Goal: Task Accomplishment & Management: Manage account settings

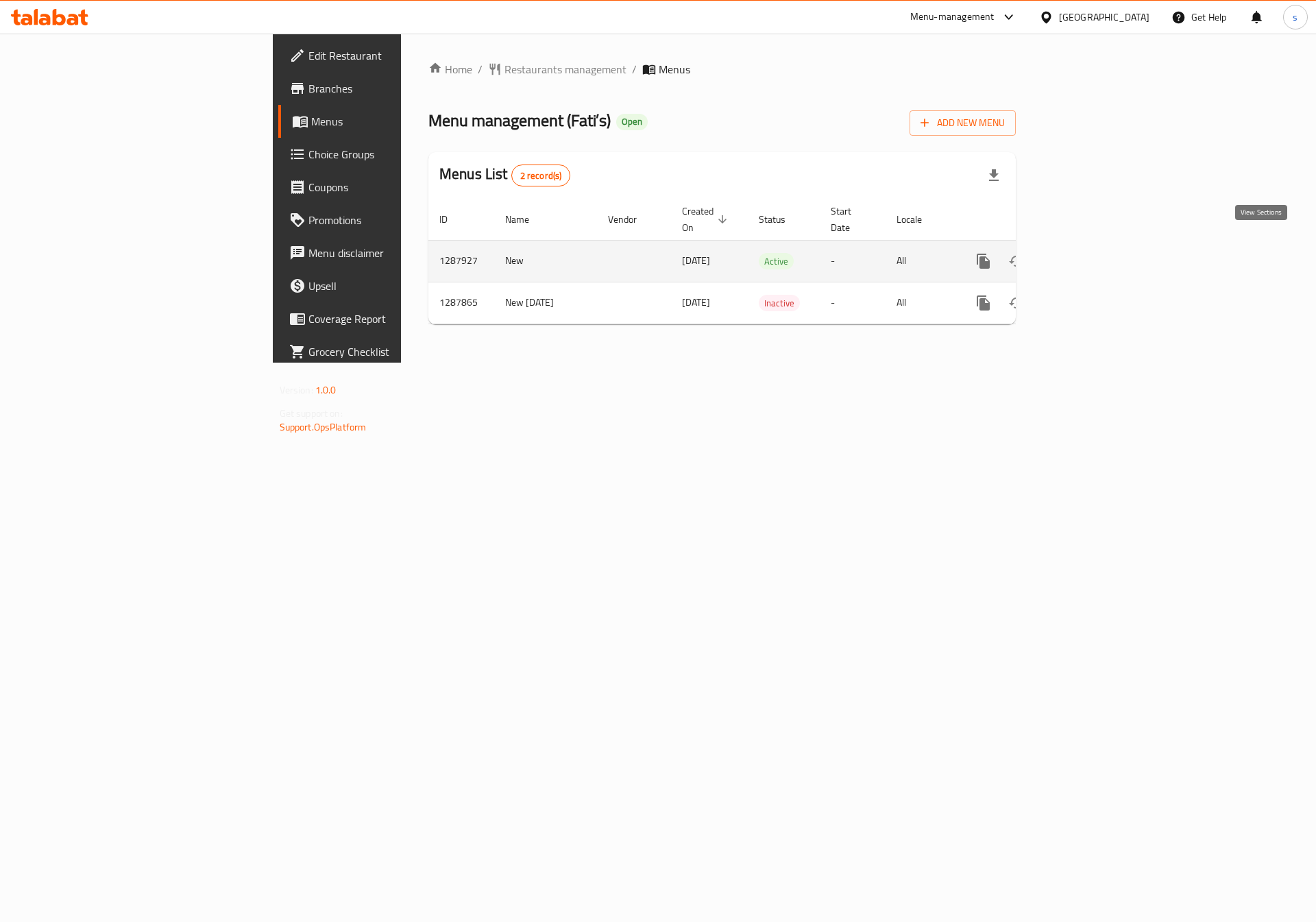
click at [1091, 253] on icon "enhanced table" at bounding box center [1082, 261] width 17 height 17
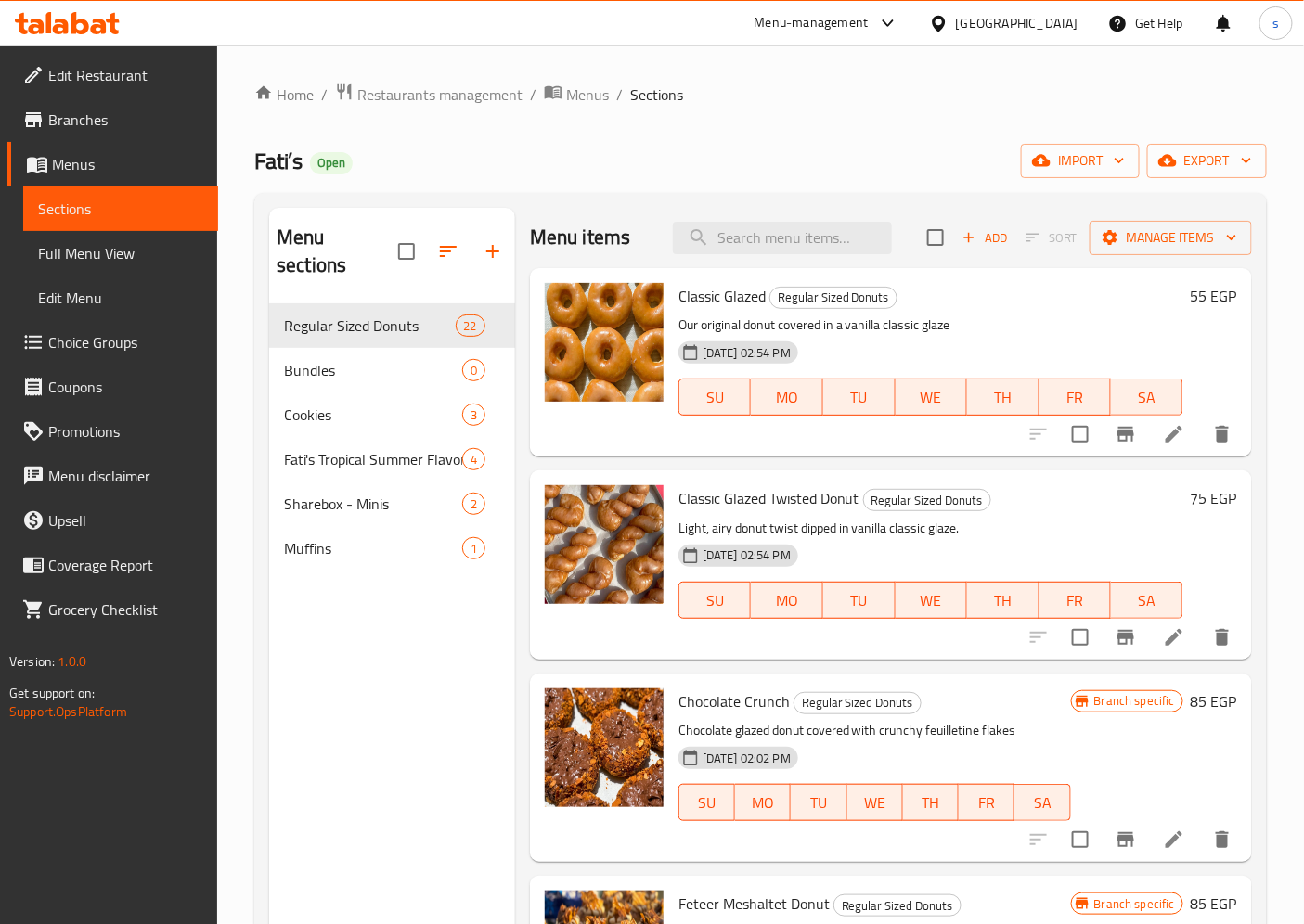
drag, startPoint x: 1582, startPoint y: 12, endPoint x: 857, endPoint y: 134, distance: 735.2
click at [857, 134] on div "Home / Restaurants management / Menus / Sections Fati’s Open import export Menu…" at bounding box center [761, 614] width 1012 height 1064
click at [1153, 239] on span "Manage items" at bounding box center [1170, 238] width 133 height 23
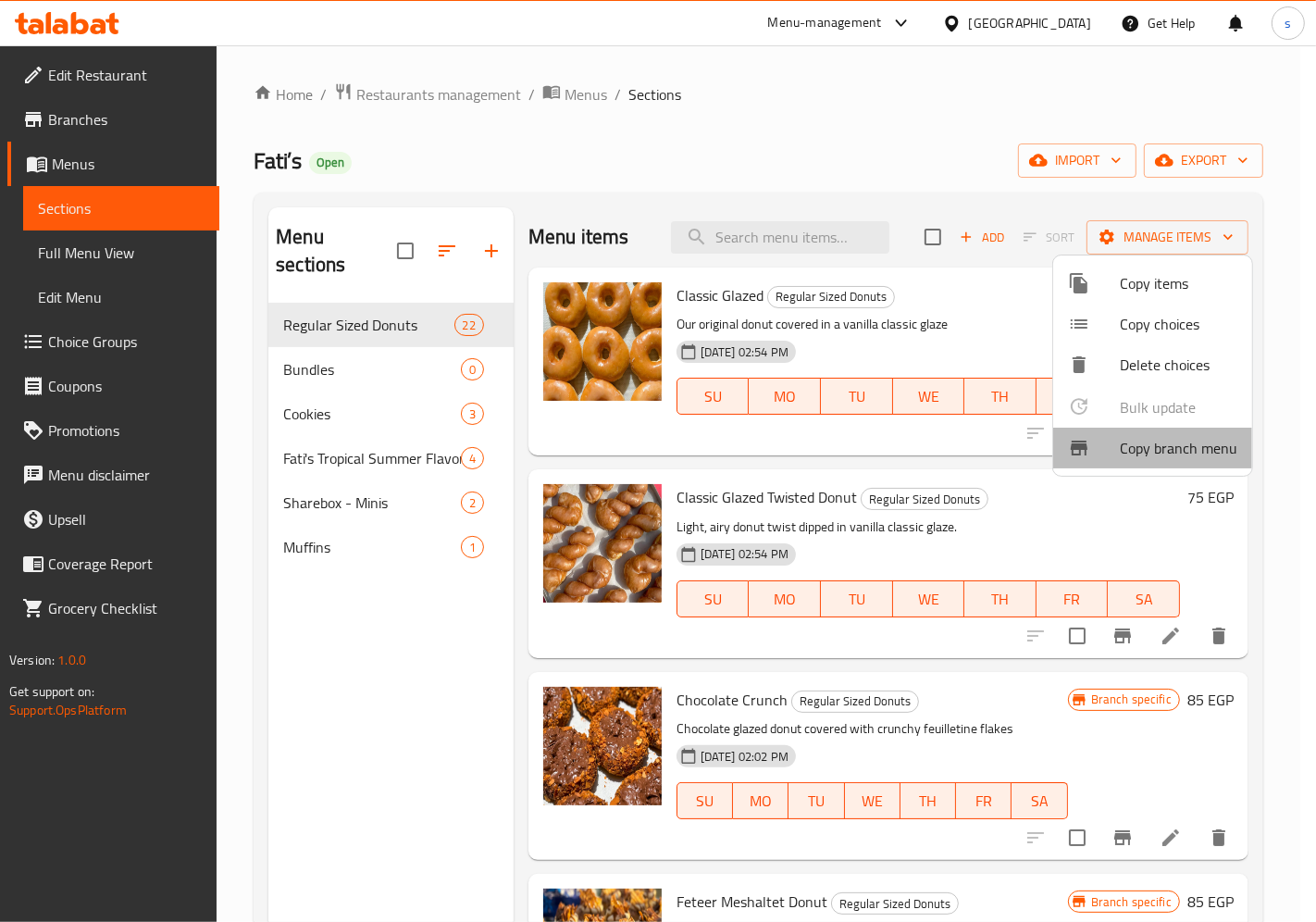
click at [1208, 447] on span "Copy branch menu" at bounding box center [1177, 448] width 117 height 22
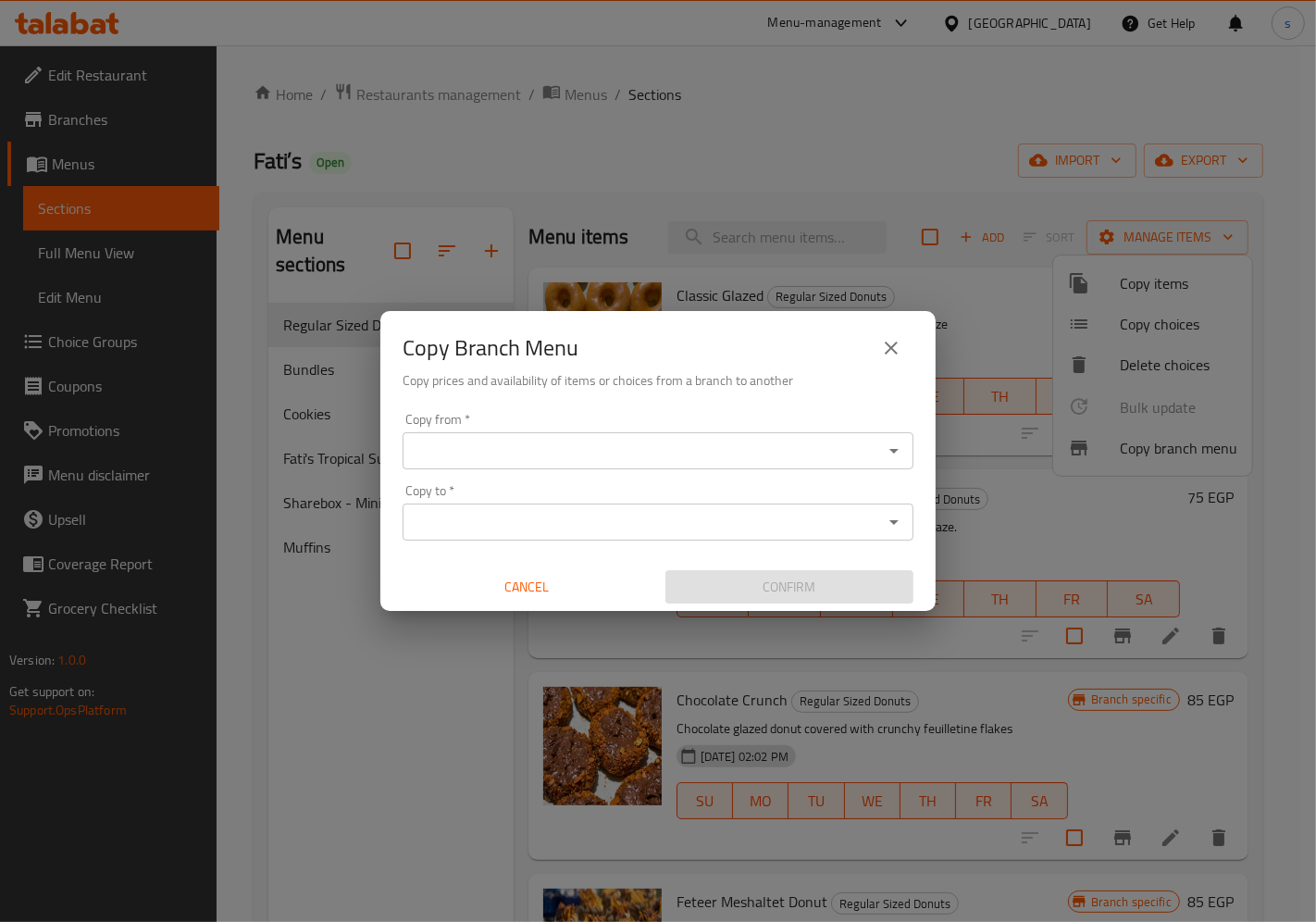
click at [727, 442] on input "Copy from   *" at bounding box center [642, 451] width 469 height 26
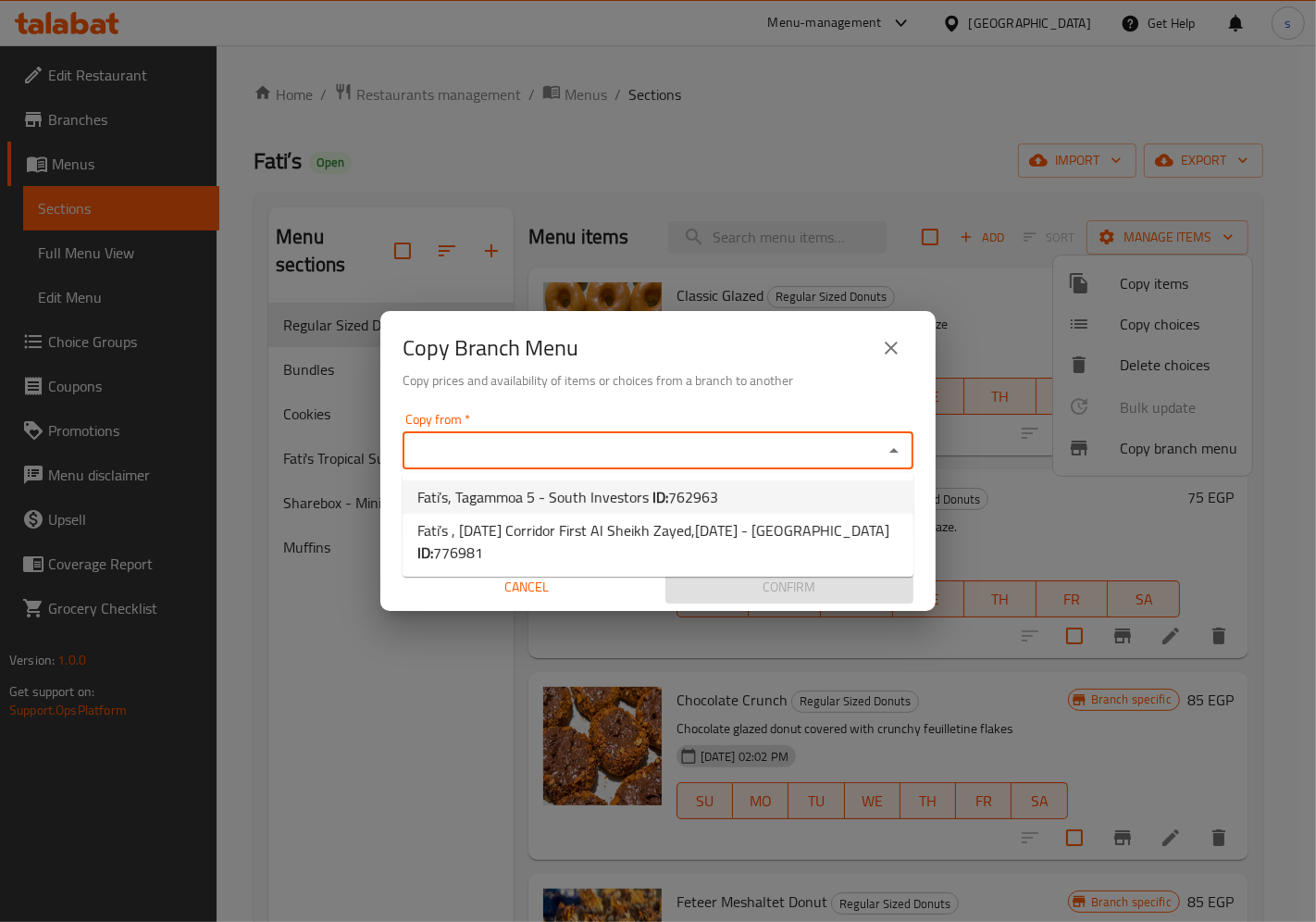
click at [734, 455] on input "Copy from   *" at bounding box center [642, 451] width 469 height 26
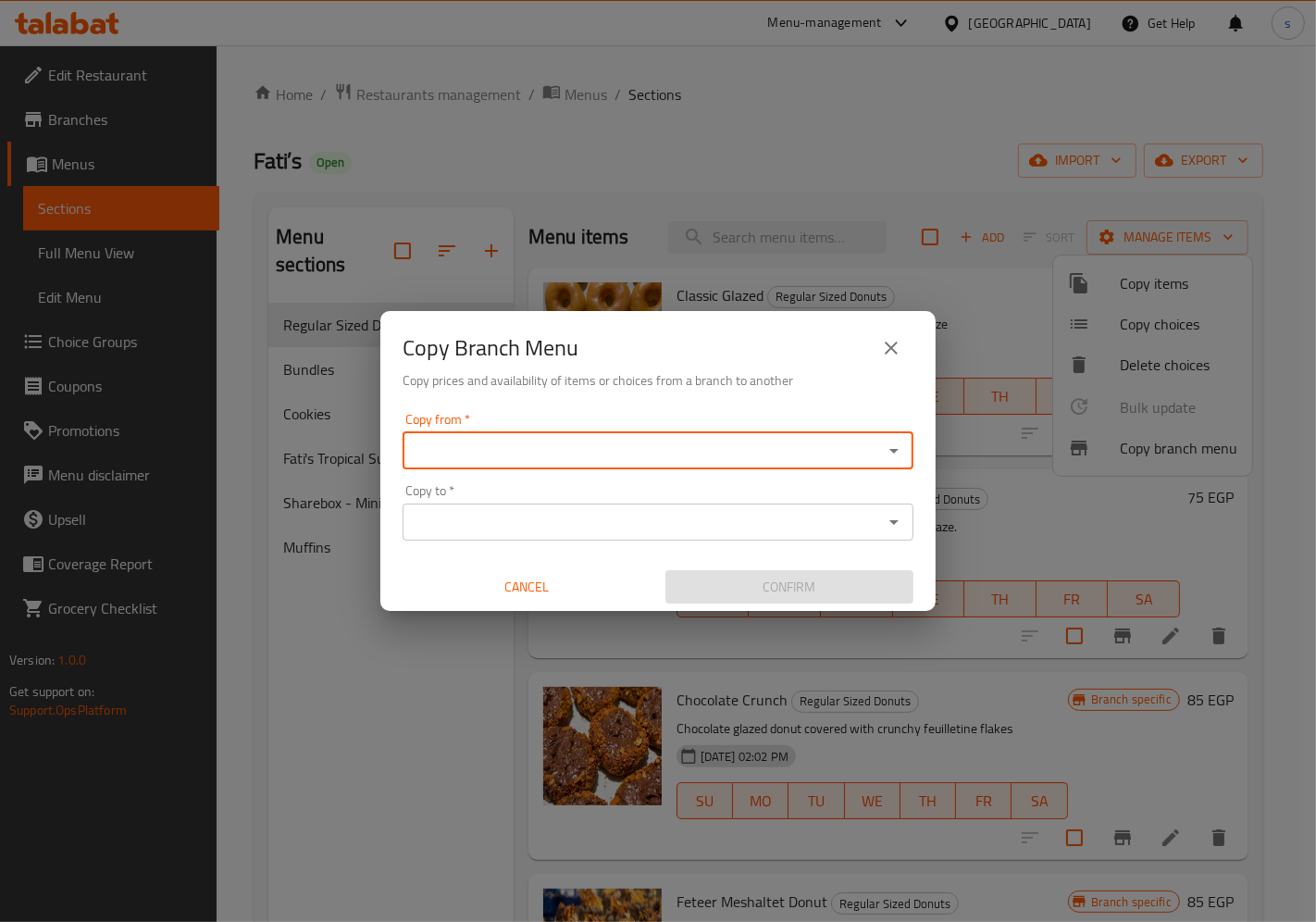
click at [436, 227] on div "Copy Branch Menu Copy prices and availability of items or choices from a branch…" at bounding box center [658, 461] width 1316 height 922
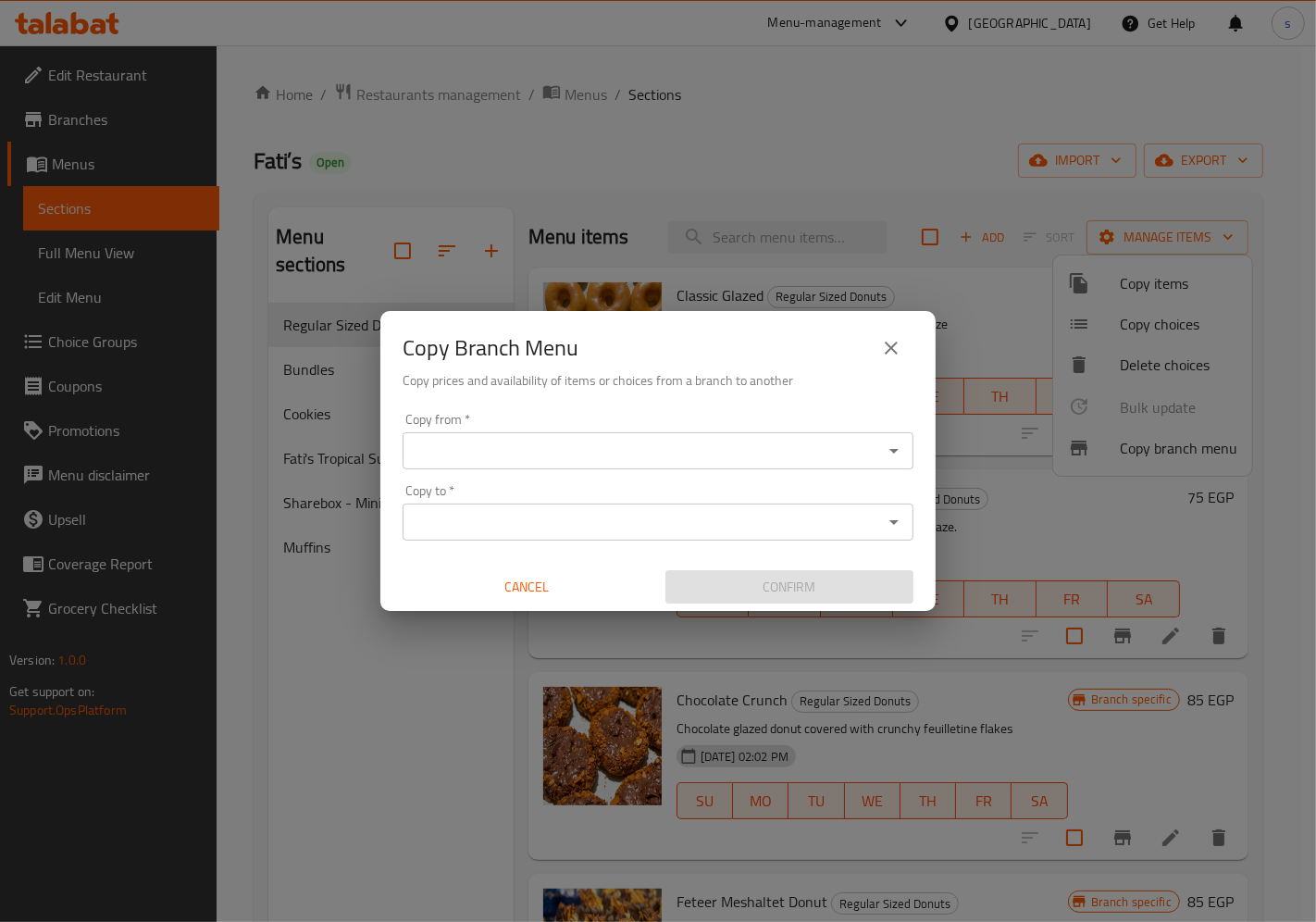
click at [483, 460] on input "Copy from   *" at bounding box center [642, 451] width 469 height 26
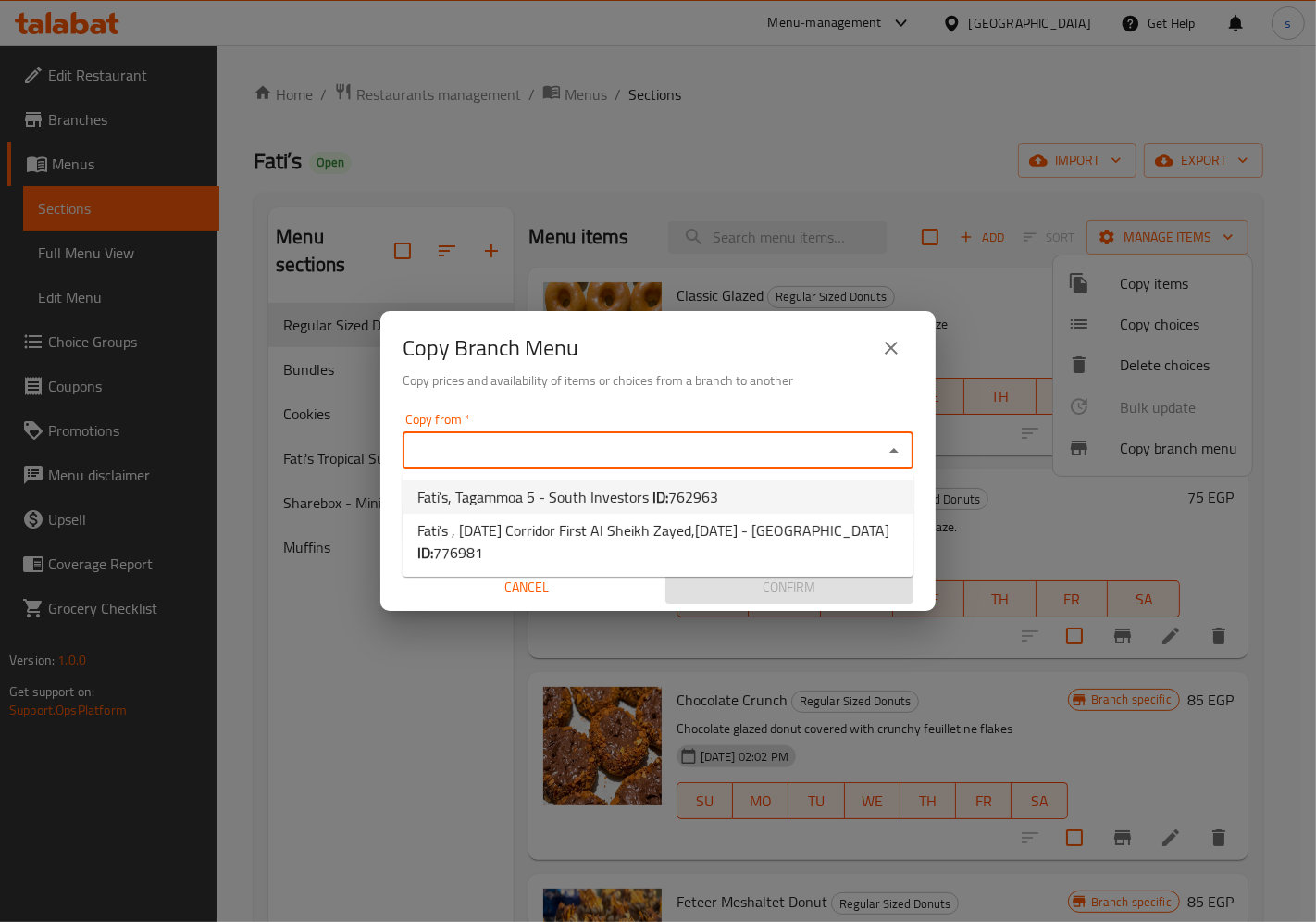
click at [699, 498] on span "762963" at bounding box center [693, 496] width 50 height 28
type input "Fati’s, Tagammoa 5 - South Investors"
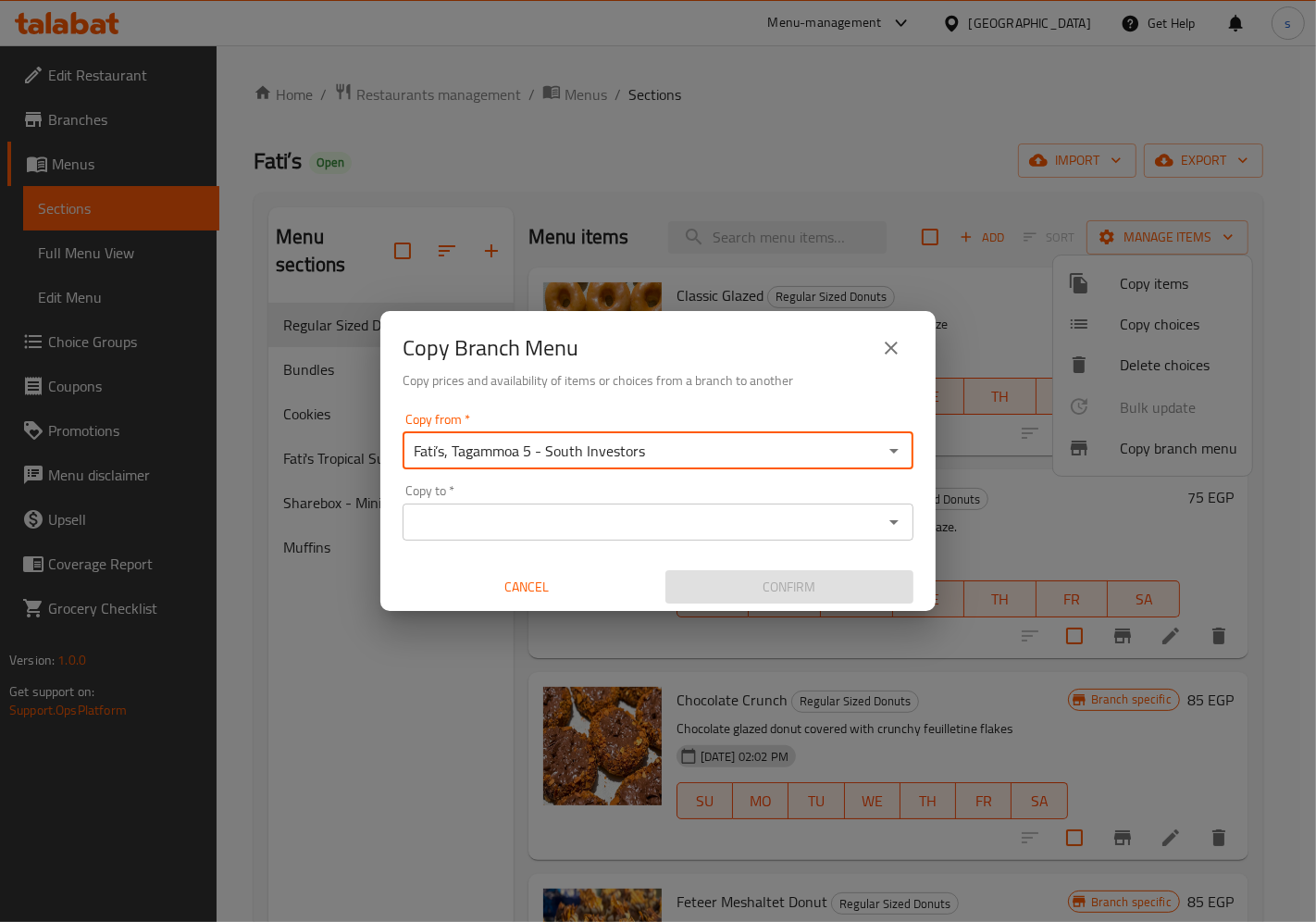
click at [640, 519] on input "Copy to   *" at bounding box center [642, 522] width 469 height 26
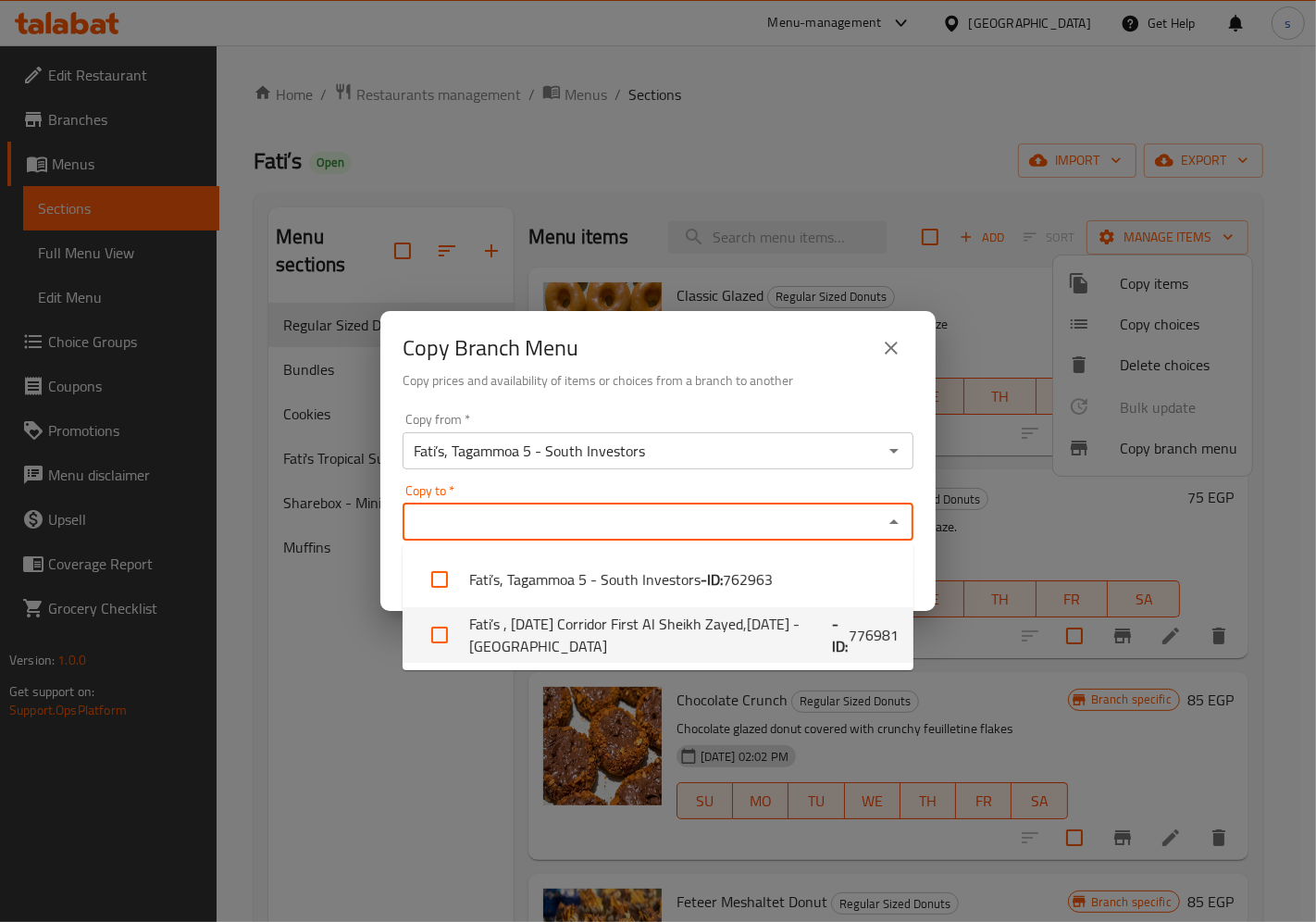
click at [651, 627] on li "Fati’s , 26th of July Corridor First Al Sheikh Zayed,6th of October - Palm Hill…" at bounding box center [657, 634] width 511 height 55
checkbox input "true"
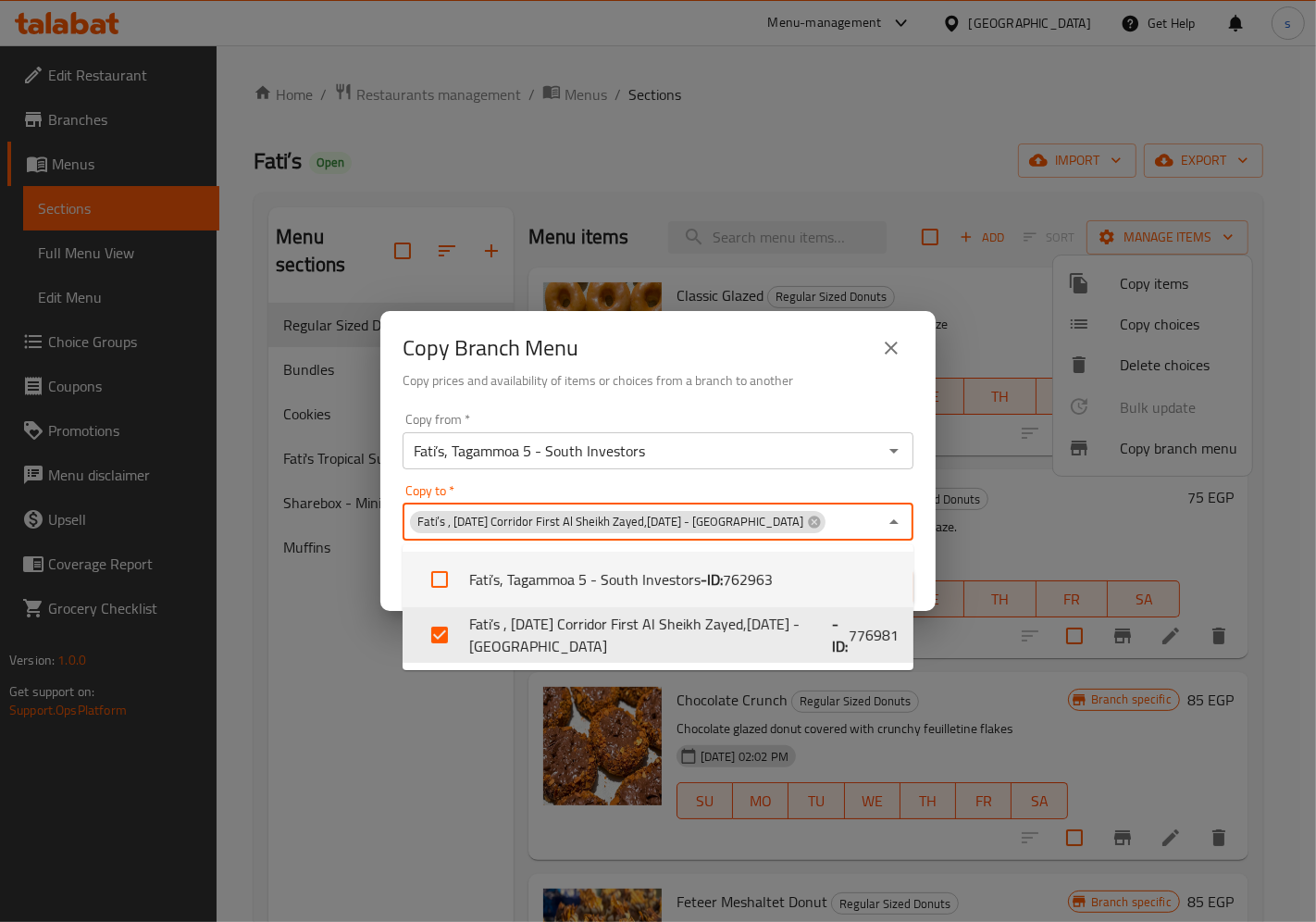
click at [858, 376] on h6 "Copy prices and availability of items or choices from a branch to another" at bounding box center [657, 380] width 511 height 20
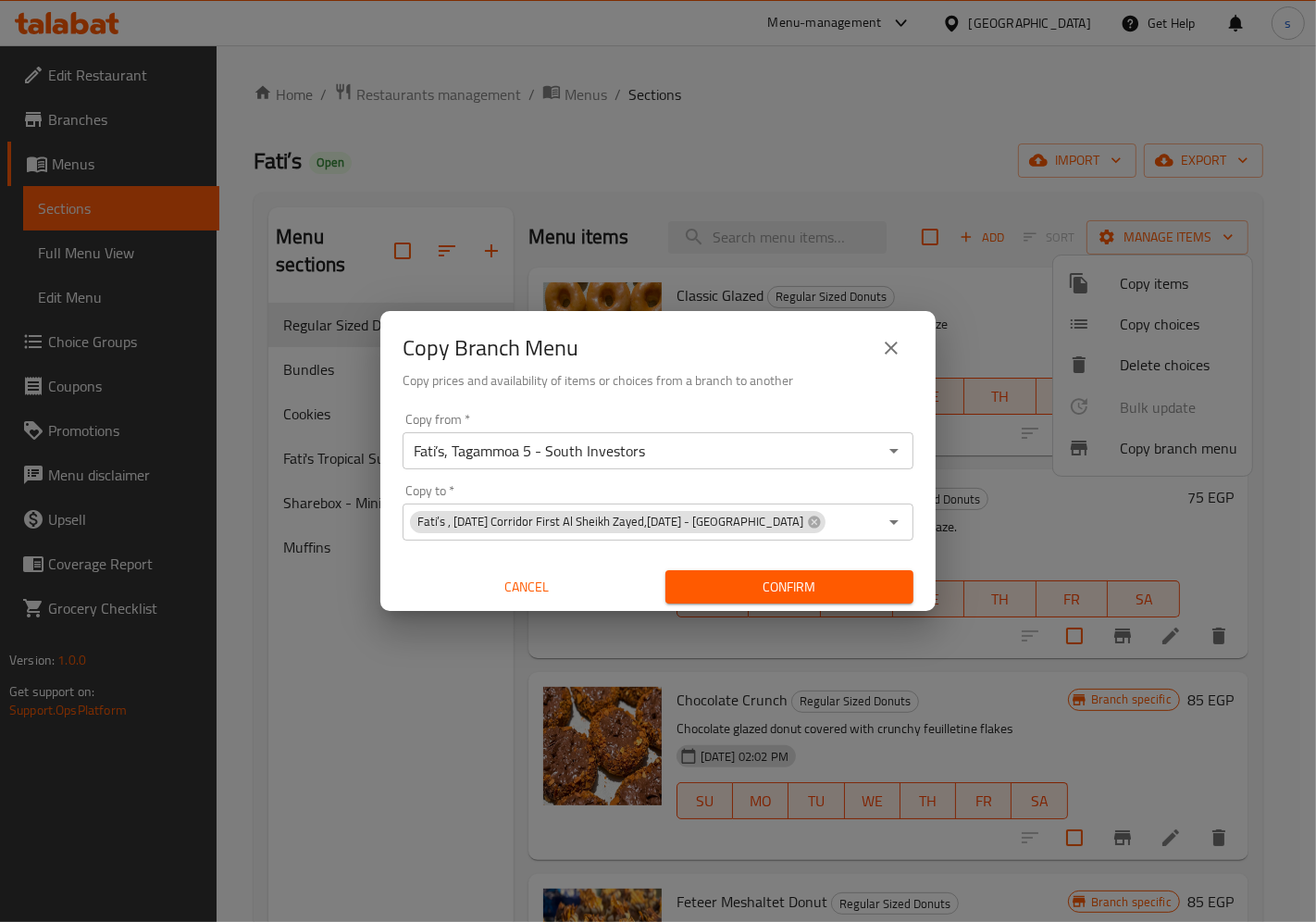
click at [799, 587] on span "Confirm" at bounding box center [789, 588] width 218 height 23
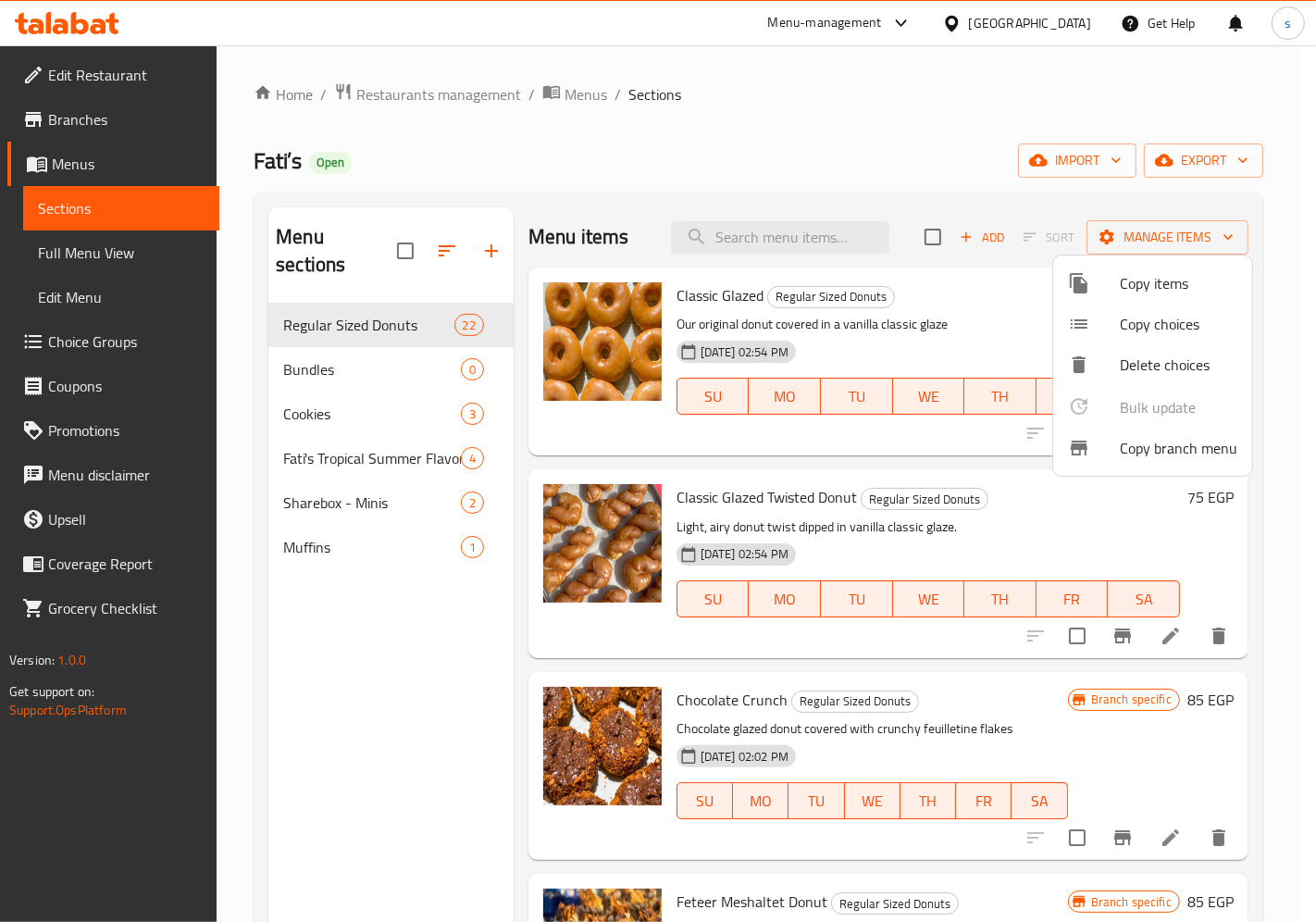
click at [94, 168] on div at bounding box center [658, 461] width 1316 height 922
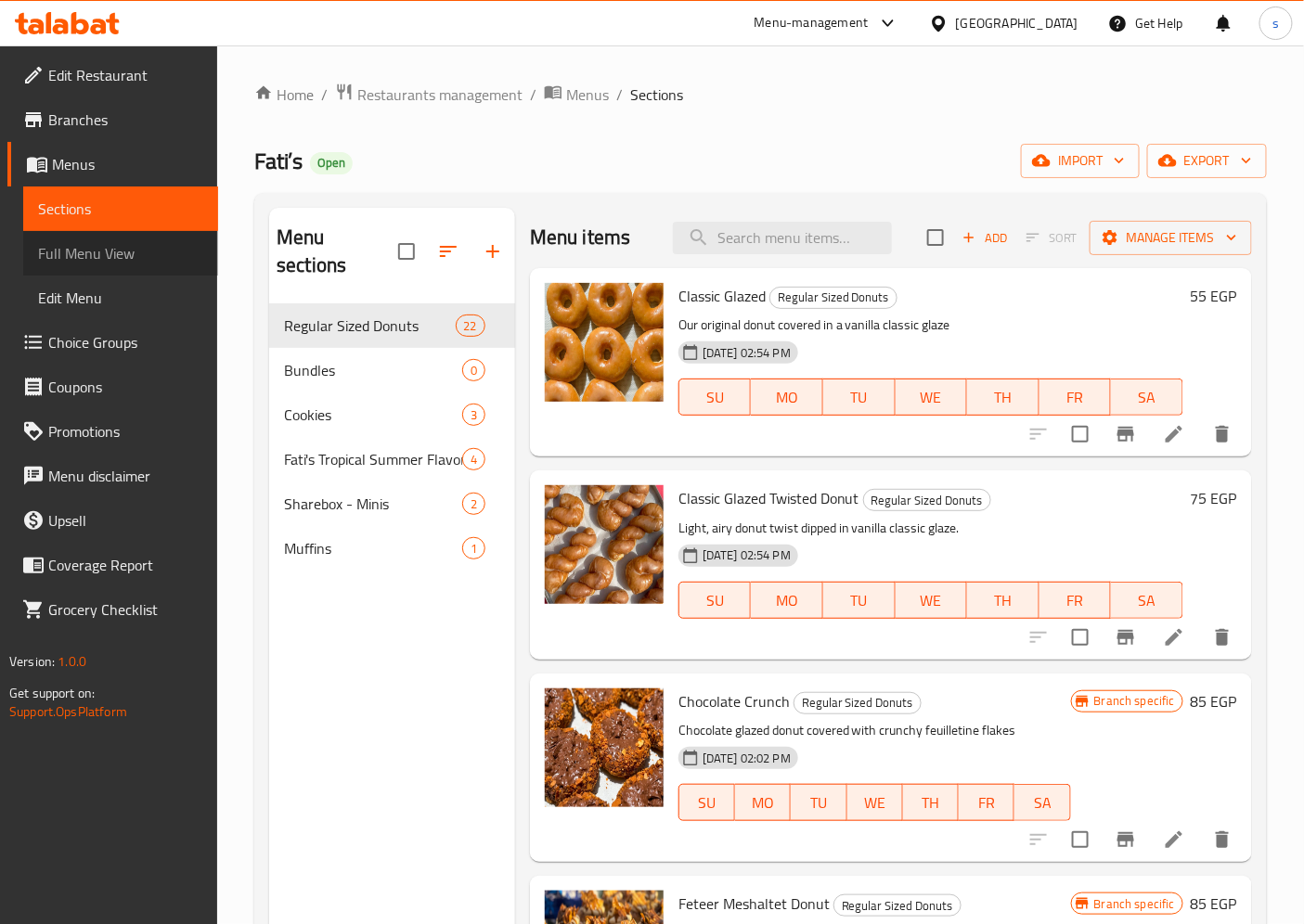
click at [117, 255] on span "Full Menu View" at bounding box center [120, 253] width 165 height 22
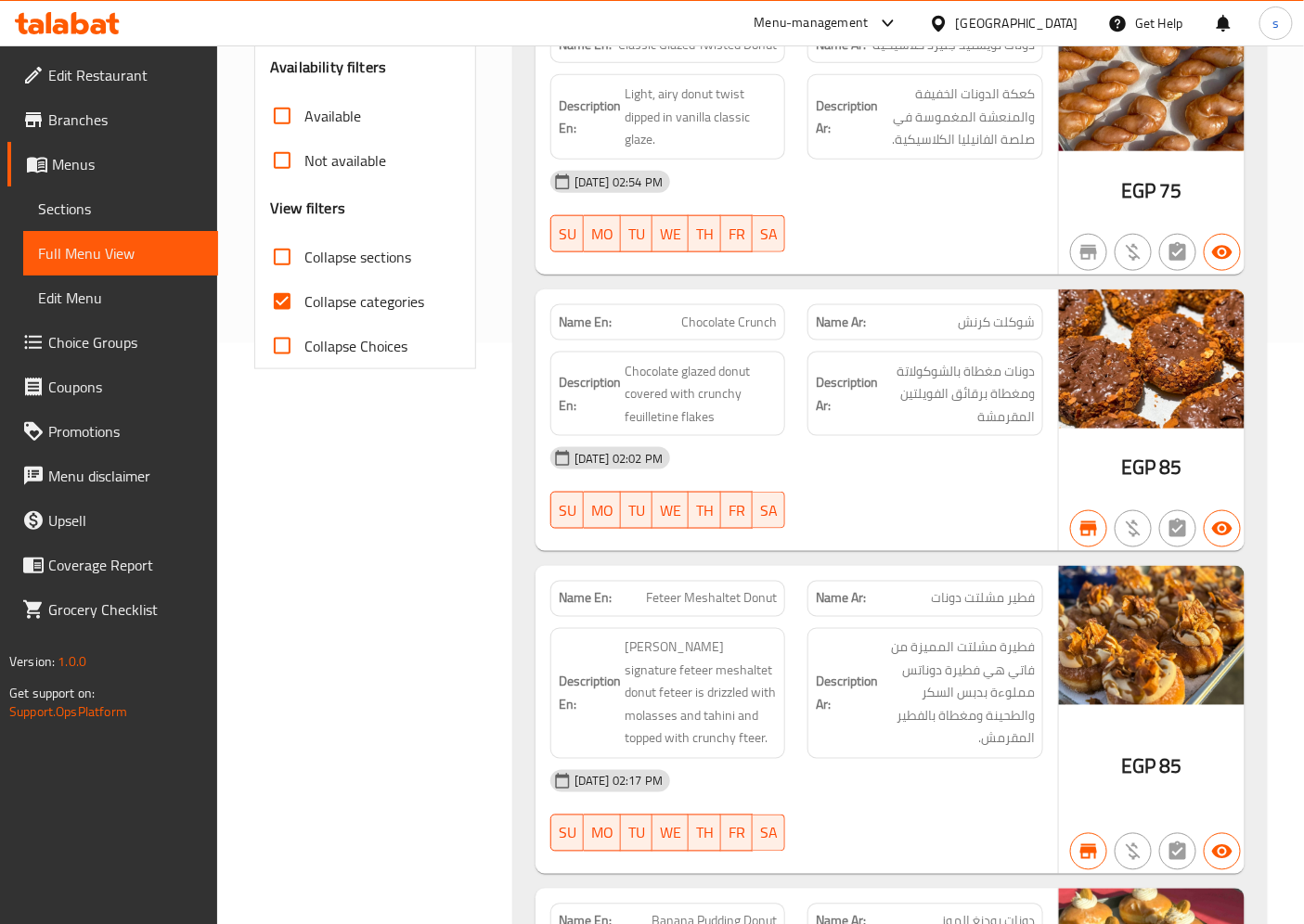
scroll to position [412, 0]
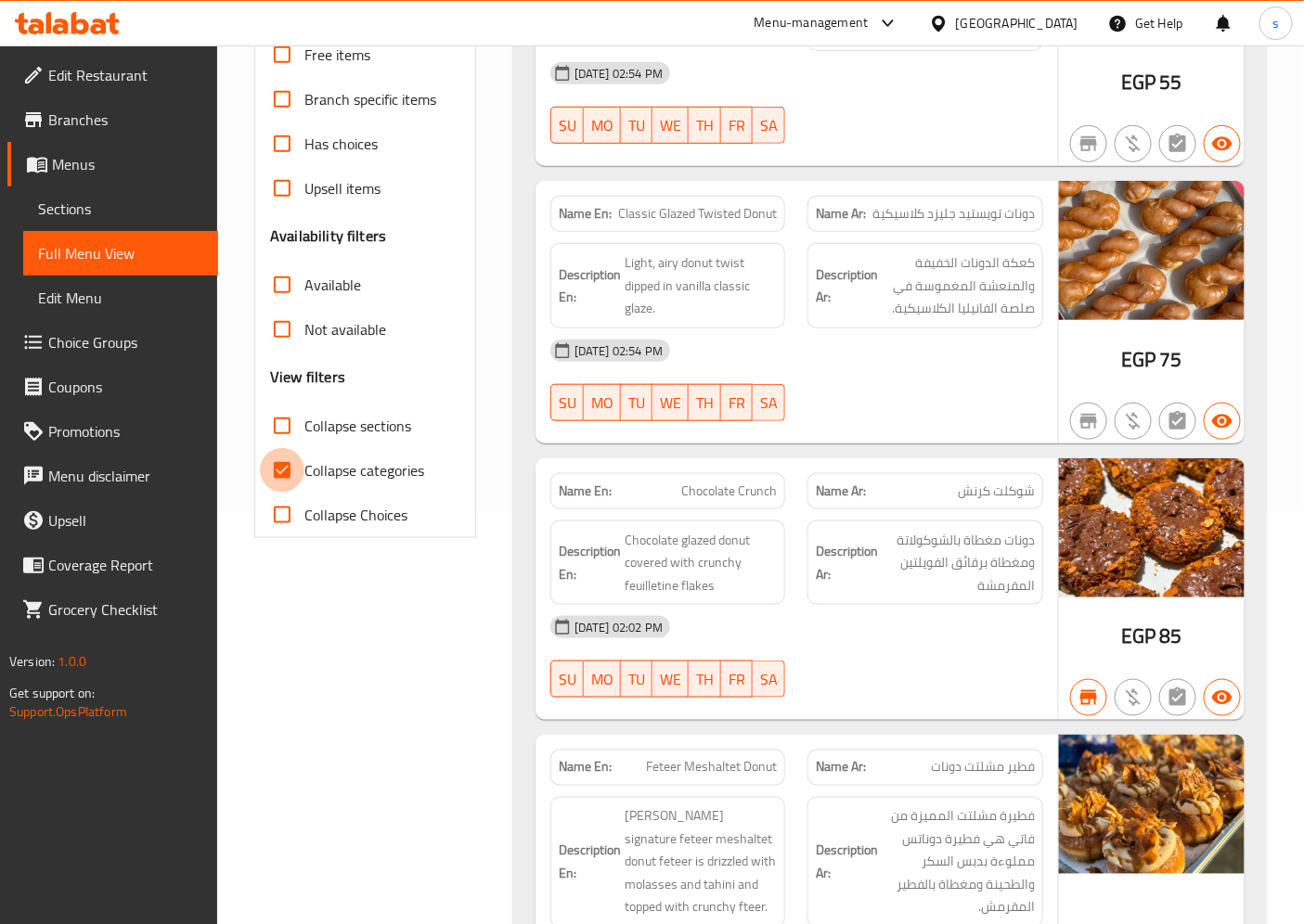
click at [285, 467] on input "Collapse categories" at bounding box center [282, 470] width 45 height 45
checkbox input "false"
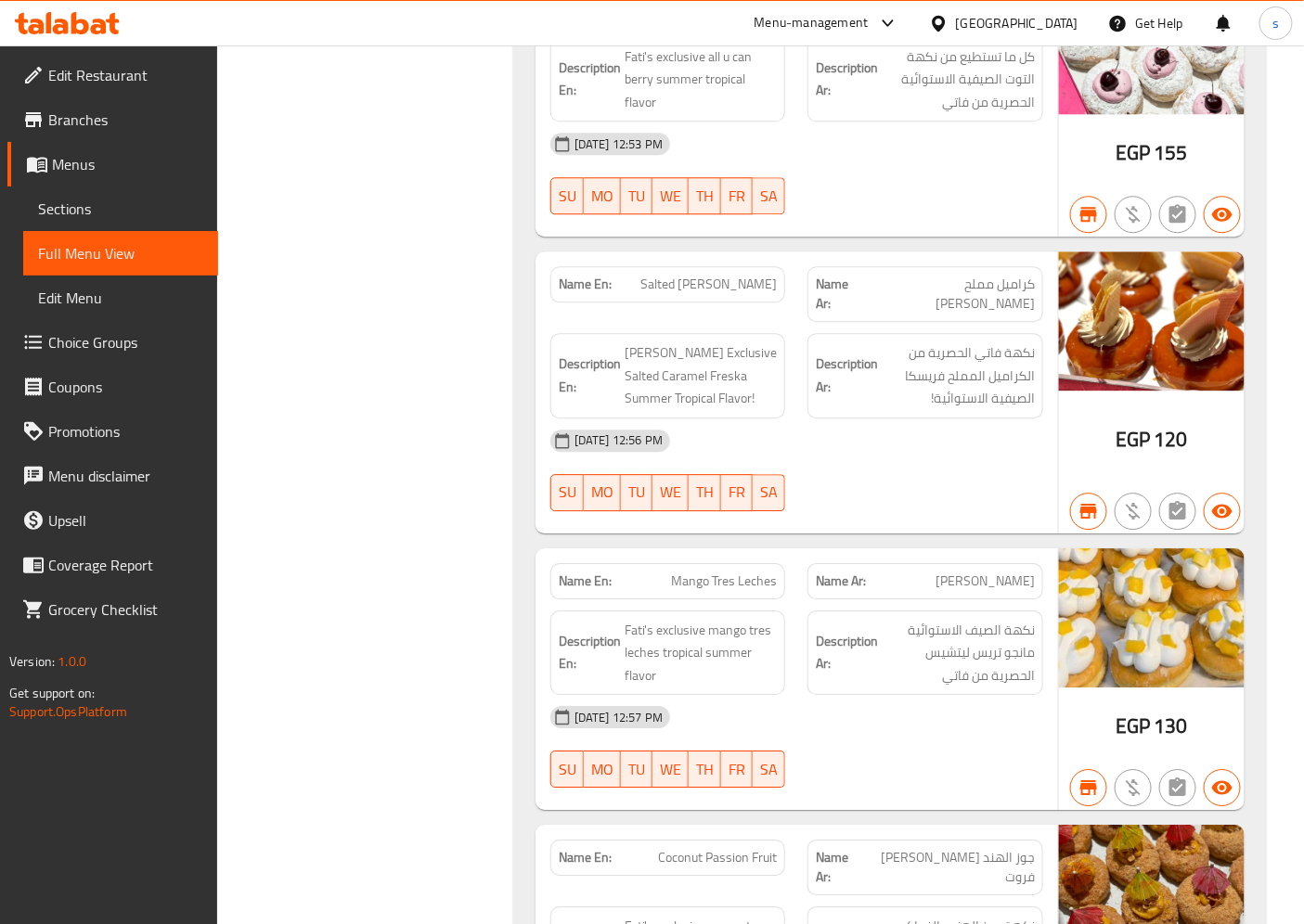
scroll to position [8566, 0]
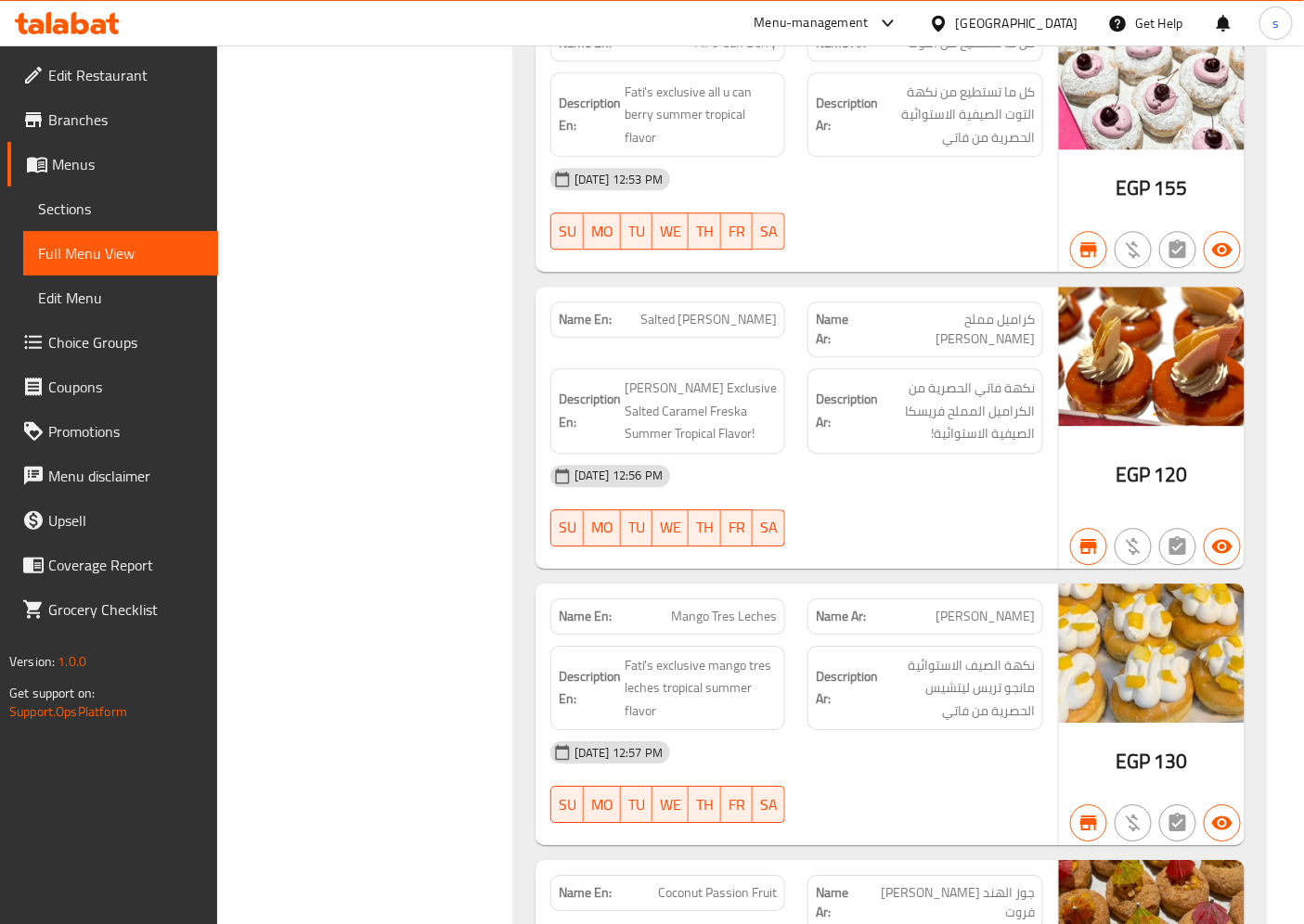
click at [107, 76] on span "Edit Restaurant" at bounding box center [125, 75] width 154 height 22
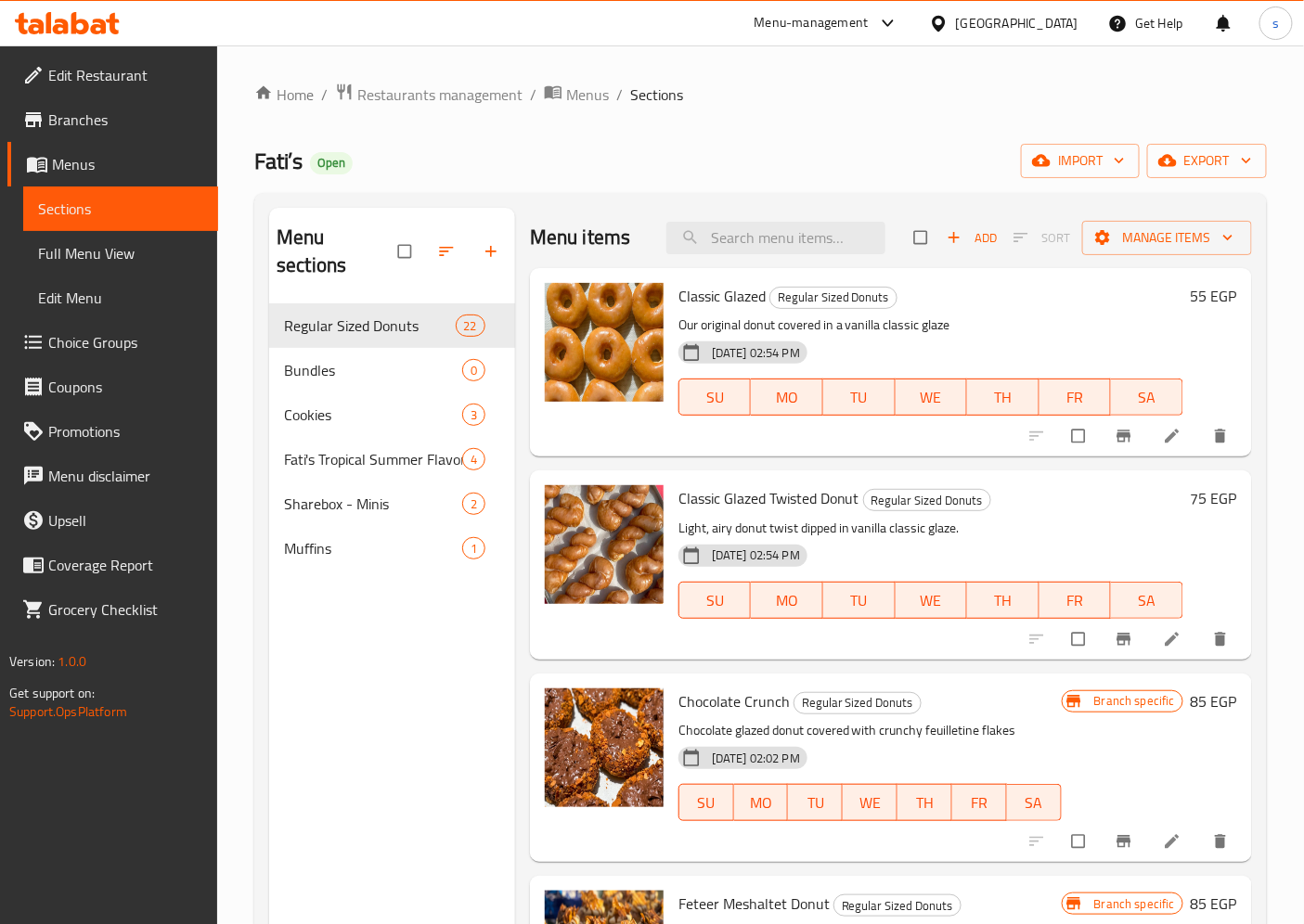
click at [122, 127] on span "Branches" at bounding box center [125, 120] width 154 height 22
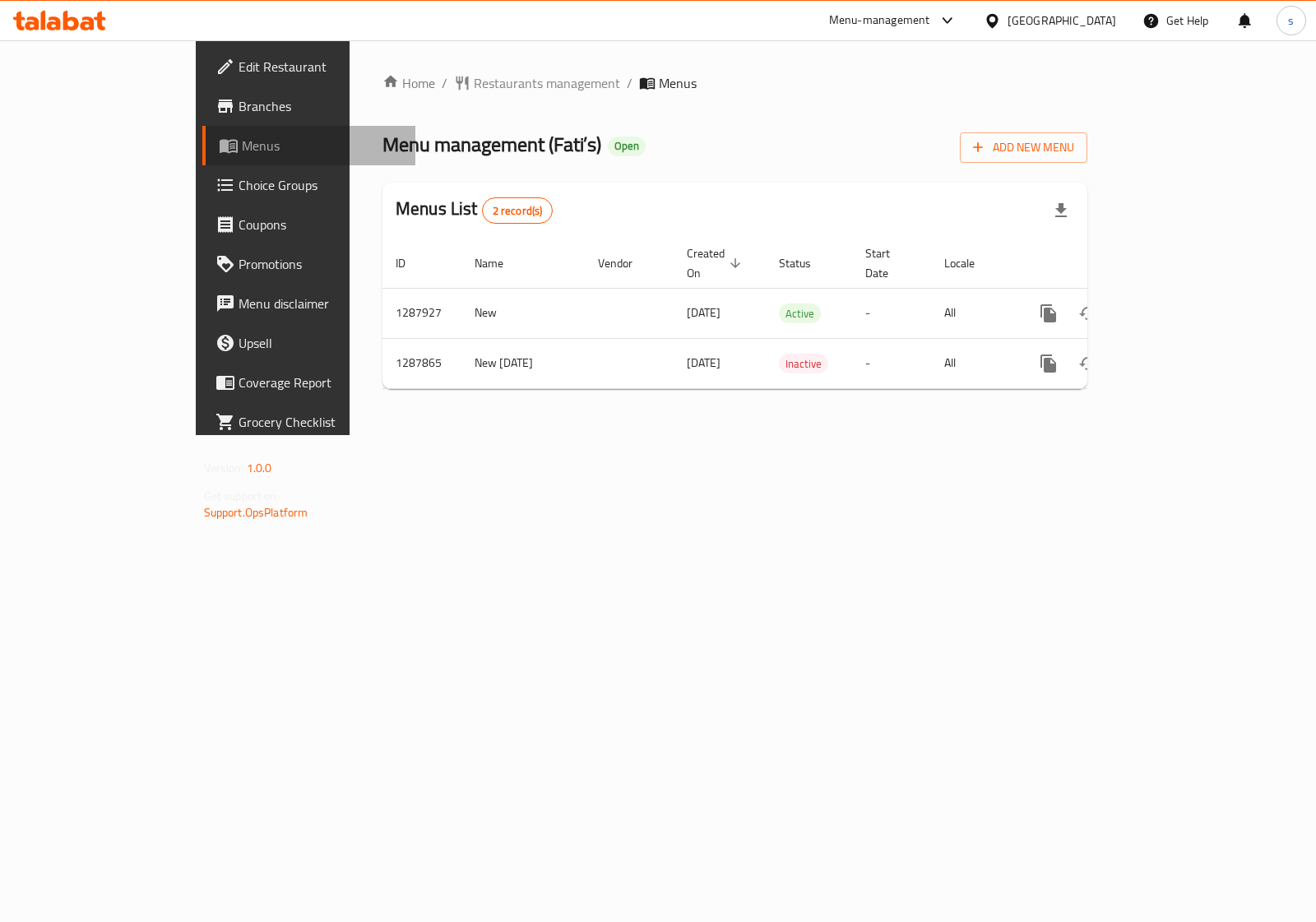
click at [219, 141] on icon at bounding box center [228, 146] width 20 height 20
click at [239, 101] on span "Branches" at bounding box center [320, 106] width 164 height 20
click at [242, 136] on span "Menus" at bounding box center [322, 146] width 160 height 20
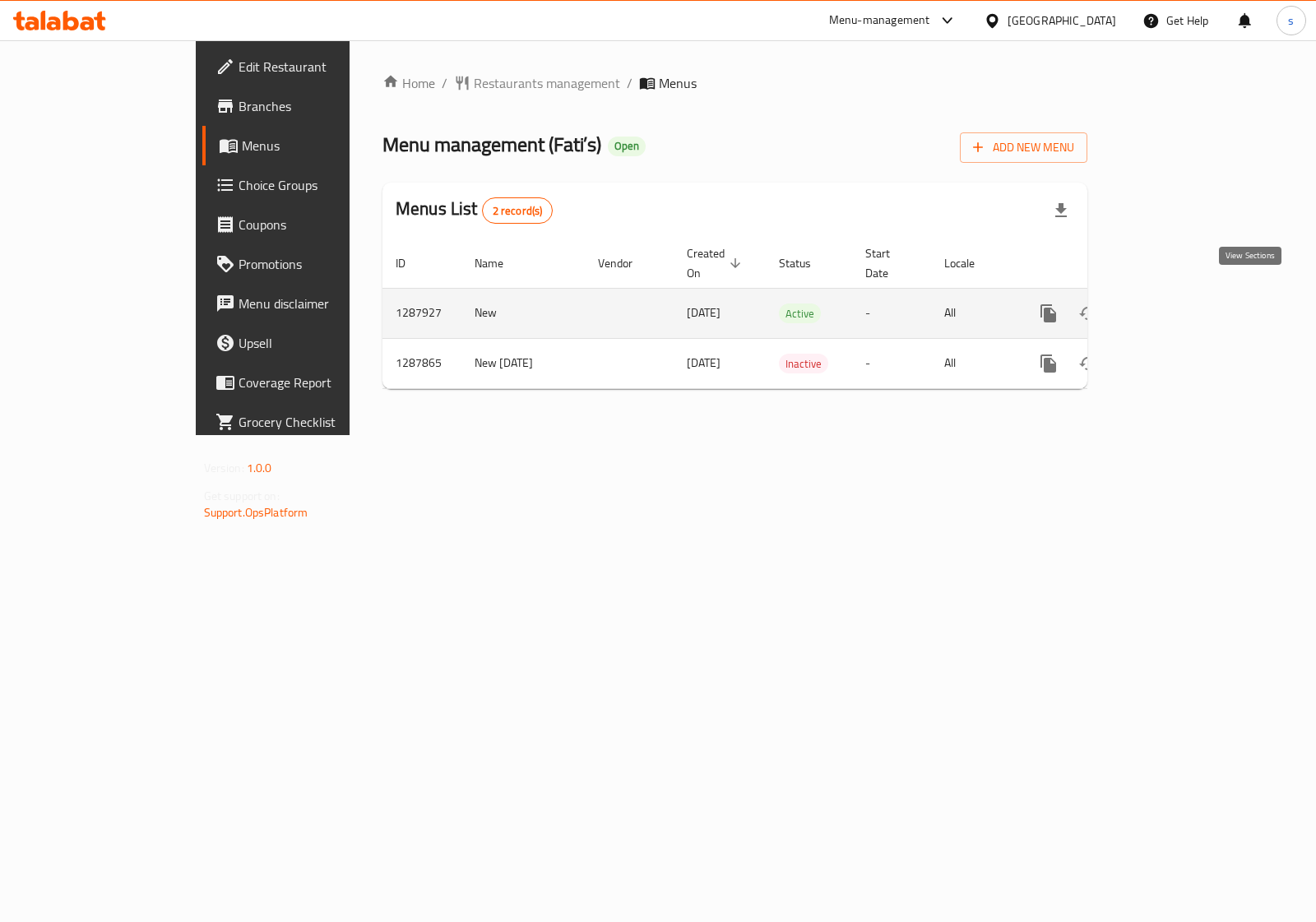
click at [1176, 303] on icon "enhanced table" at bounding box center [1167, 313] width 20 height 20
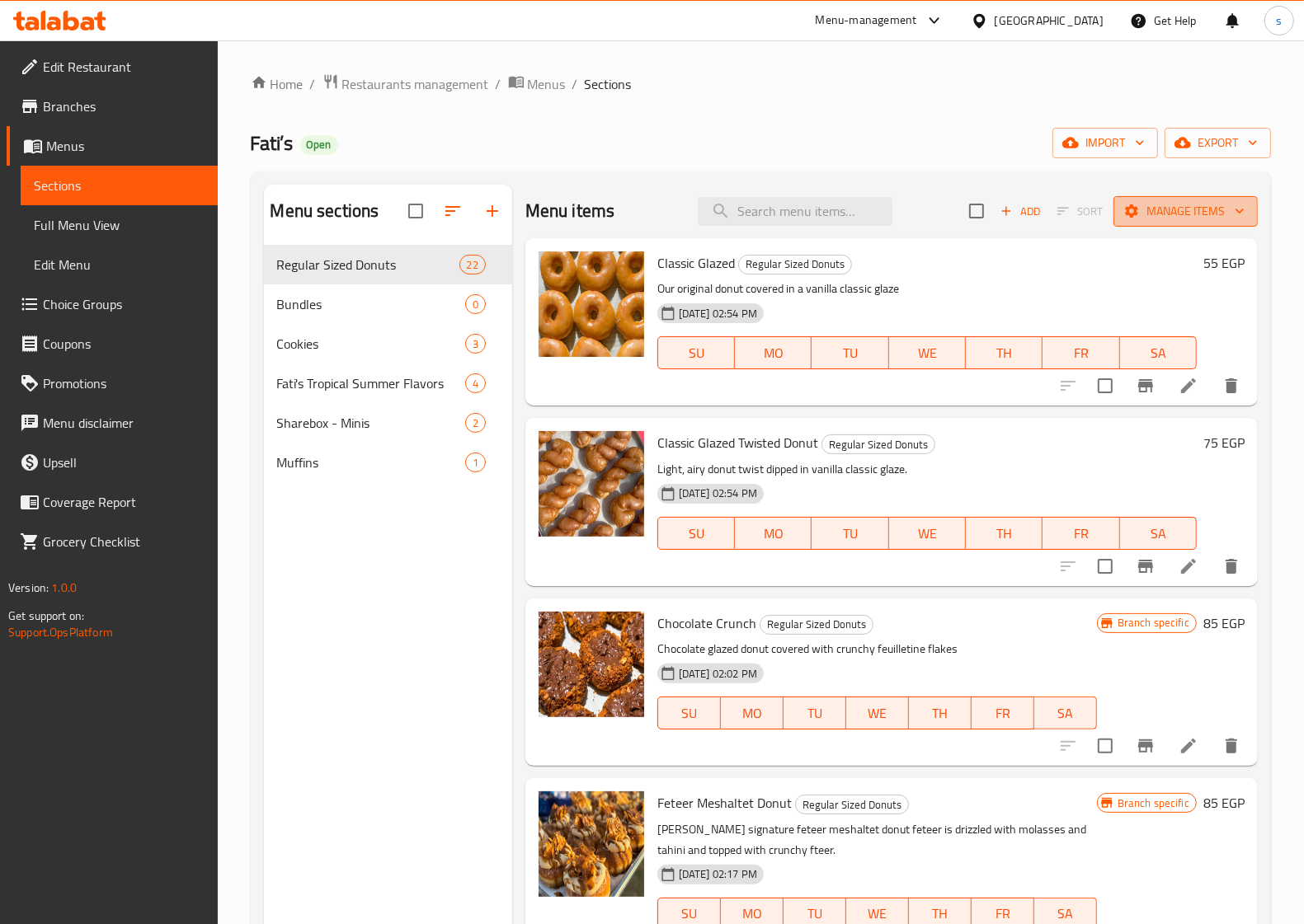
click at [1188, 210] on span "Manage items" at bounding box center [1185, 212] width 118 height 21
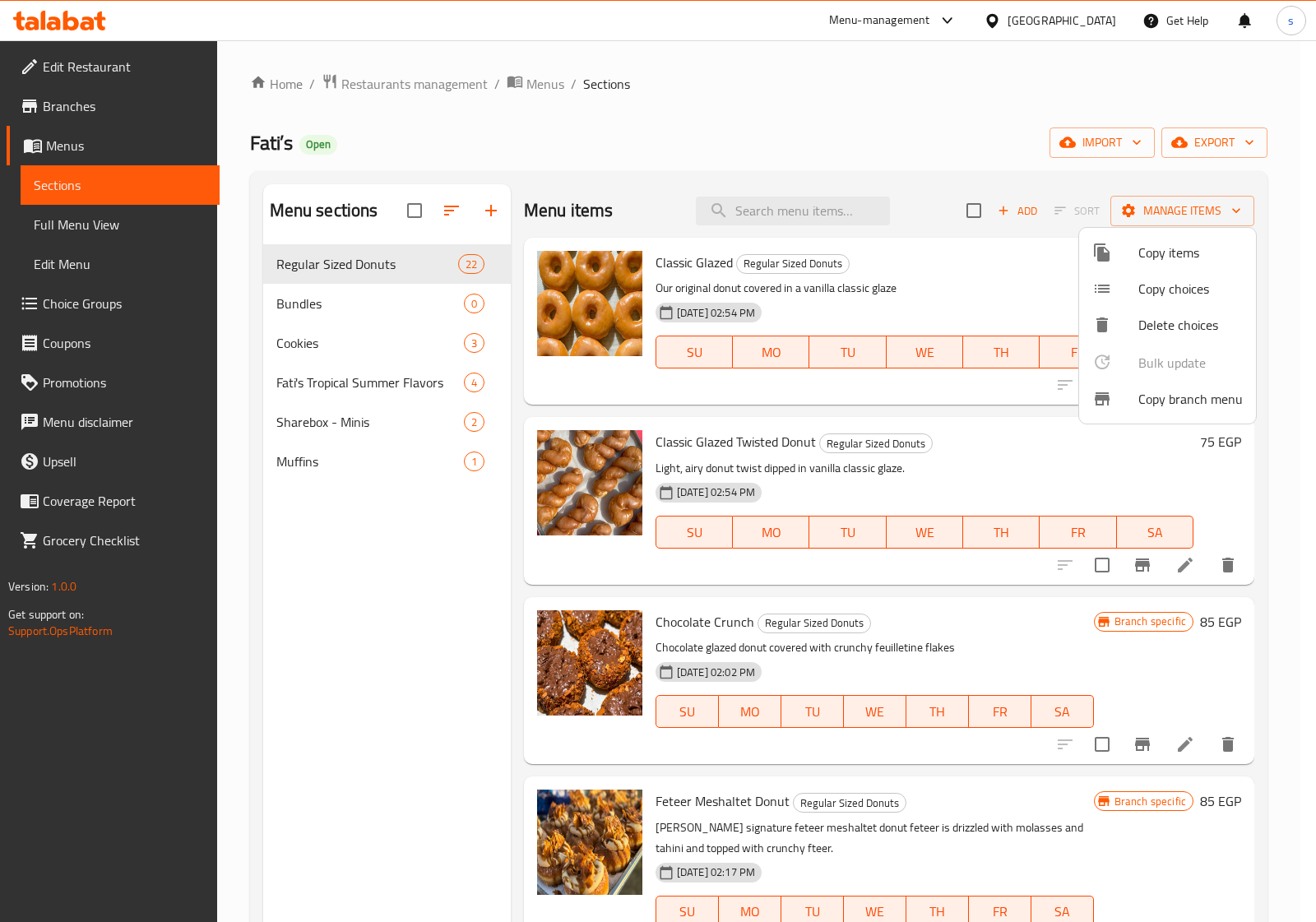
click at [338, 580] on div at bounding box center [658, 461] width 1316 height 922
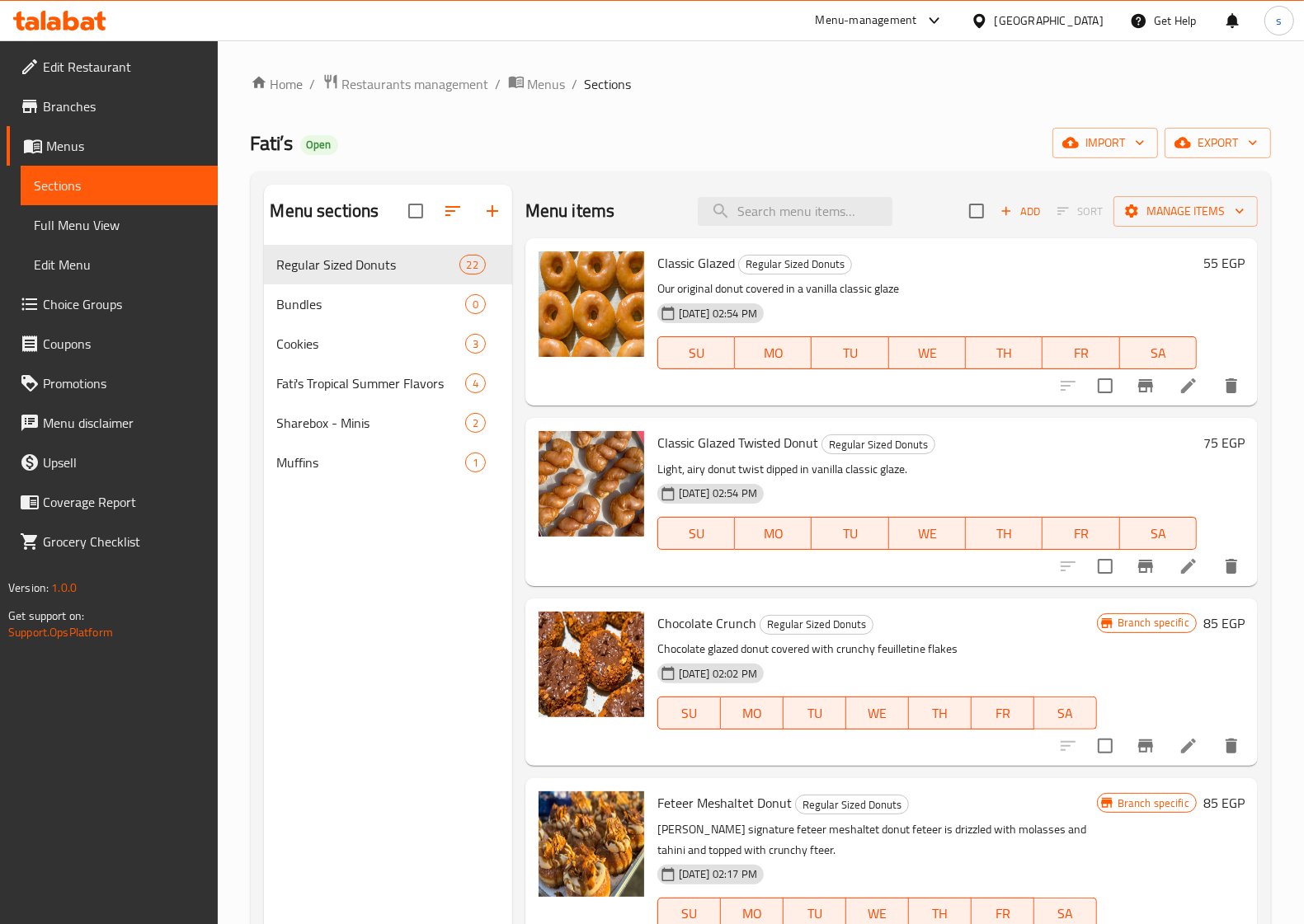
click at [60, 225] on span "Full Menu View" at bounding box center [119, 225] width 171 height 20
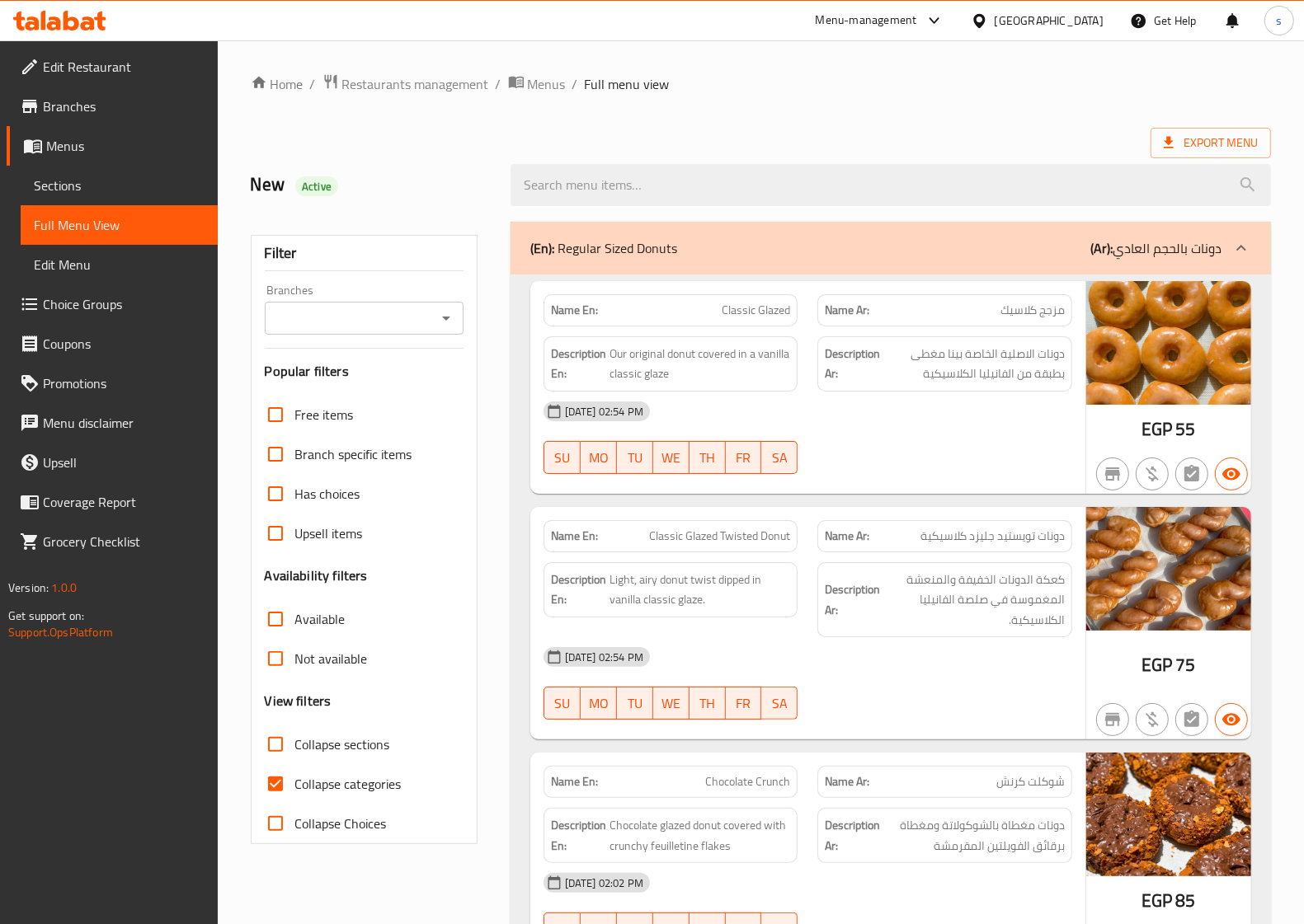
click at [302, 775] on span "Collapse categories" at bounding box center [348, 784] width 106 height 20
click at [295, 774] on input "Collapse categories" at bounding box center [275, 784] width 40 height 40
checkbox input "false"
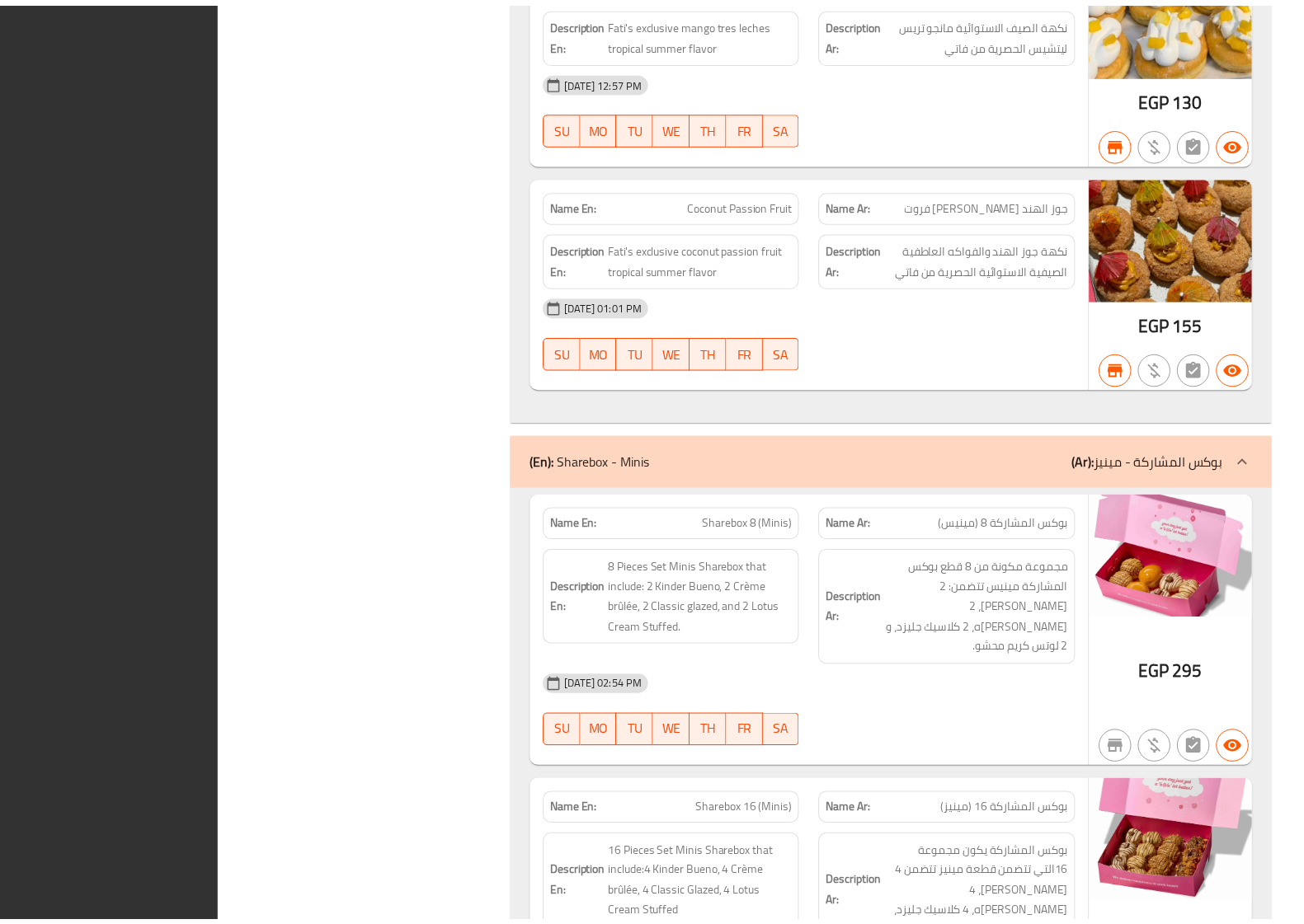
scroll to position [8053, 0]
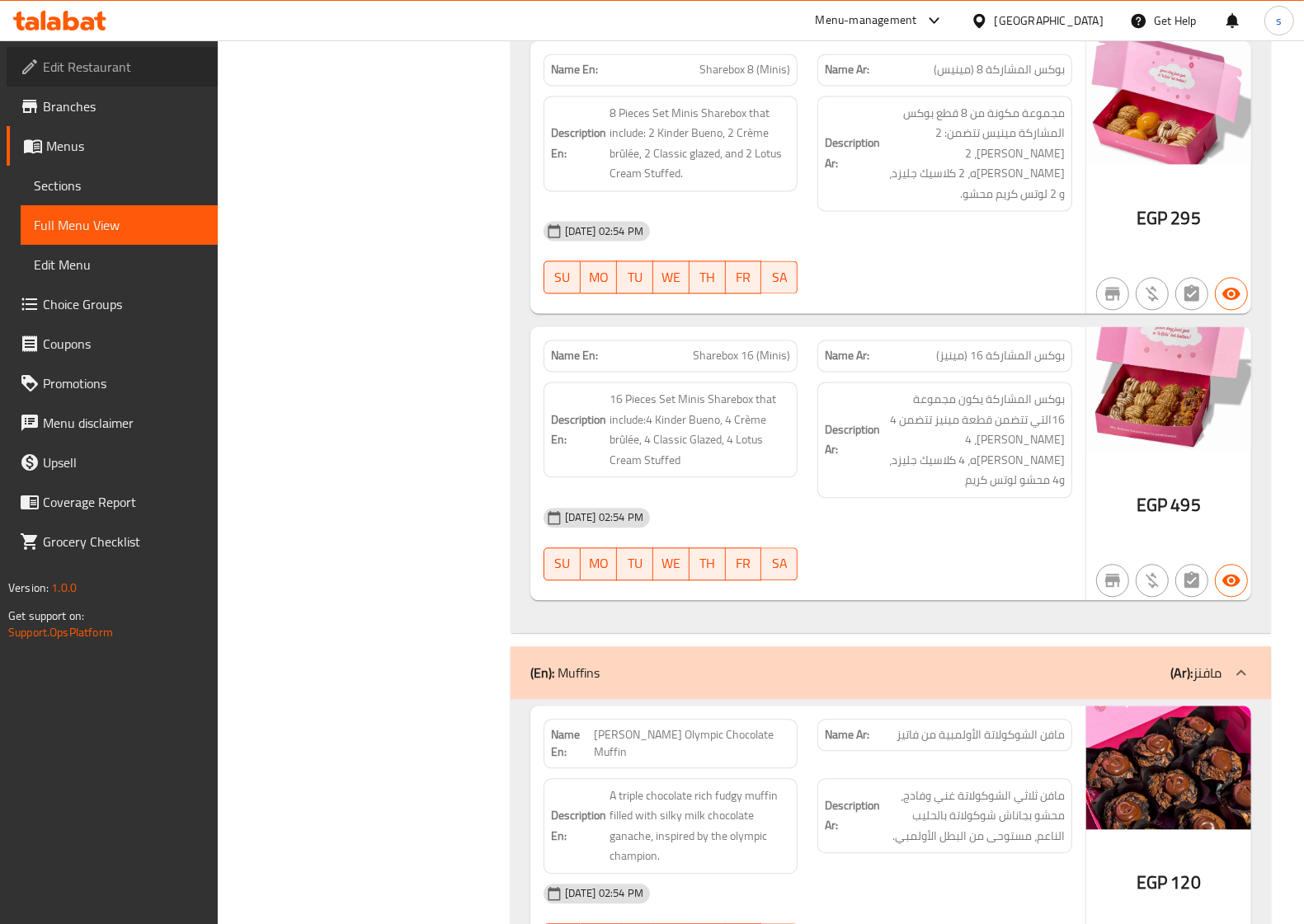
click at [113, 72] on span "Edit Restaurant" at bounding box center [123, 66] width 161 height 20
